Goal: Find specific page/section: Find specific page/section

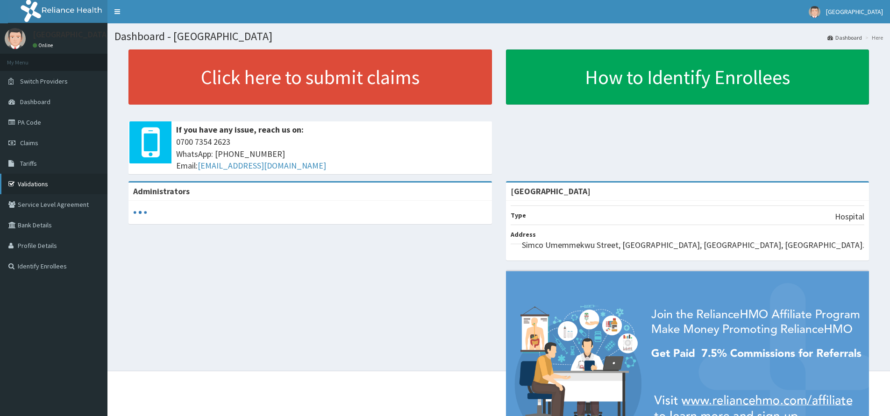
click at [33, 181] on link "Validations" at bounding box center [53, 184] width 107 height 21
click at [59, 184] on link "Validations" at bounding box center [53, 184] width 107 height 21
